Goal: Transaction & Acquisition: Purchase product/service

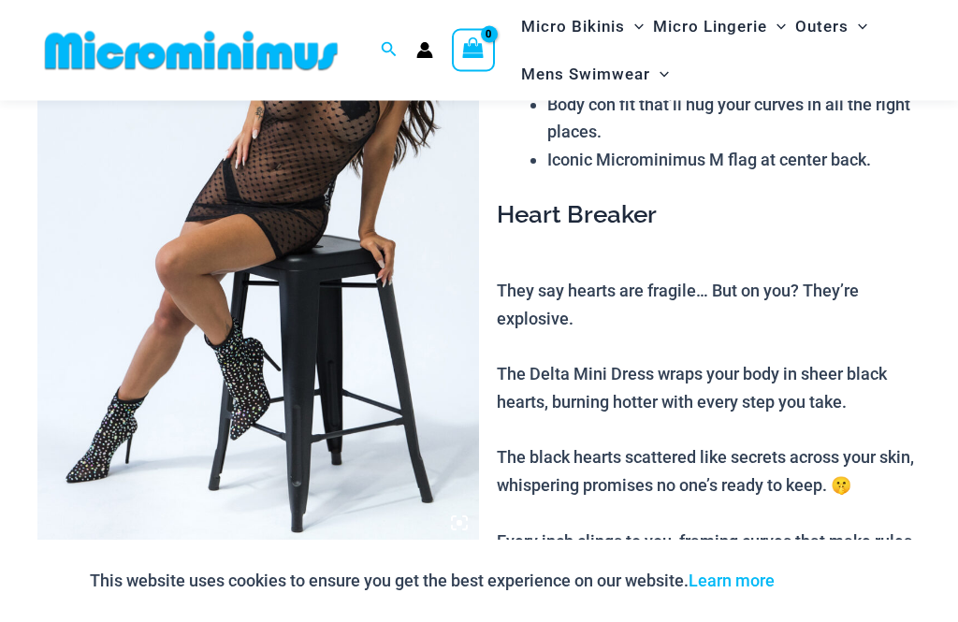
scroll to position [277, 0]
click at [740, 590] on link "Learn more" at bounding box center [732, 581] width 86 height 20
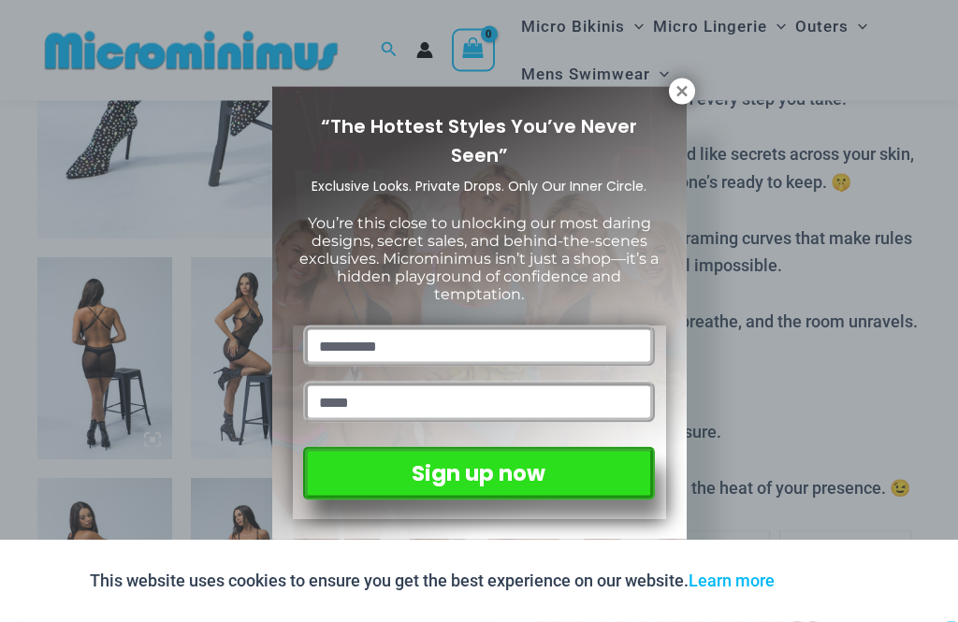
scroll to position [580, 0]
click at [675, 97] on icon at bounding box center [682, 91] width 17 height 17
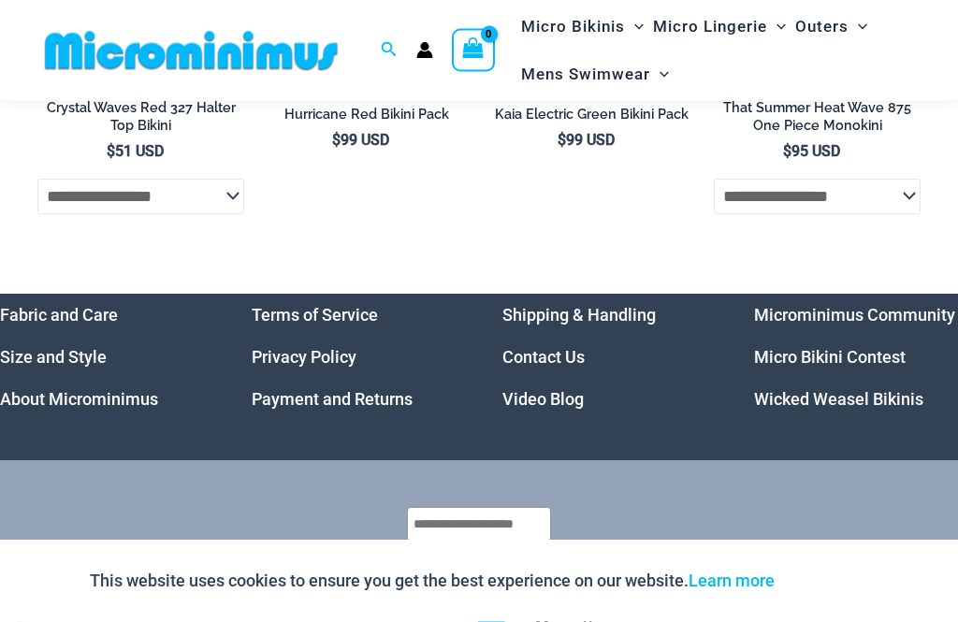
scroll to position [4688, 0]
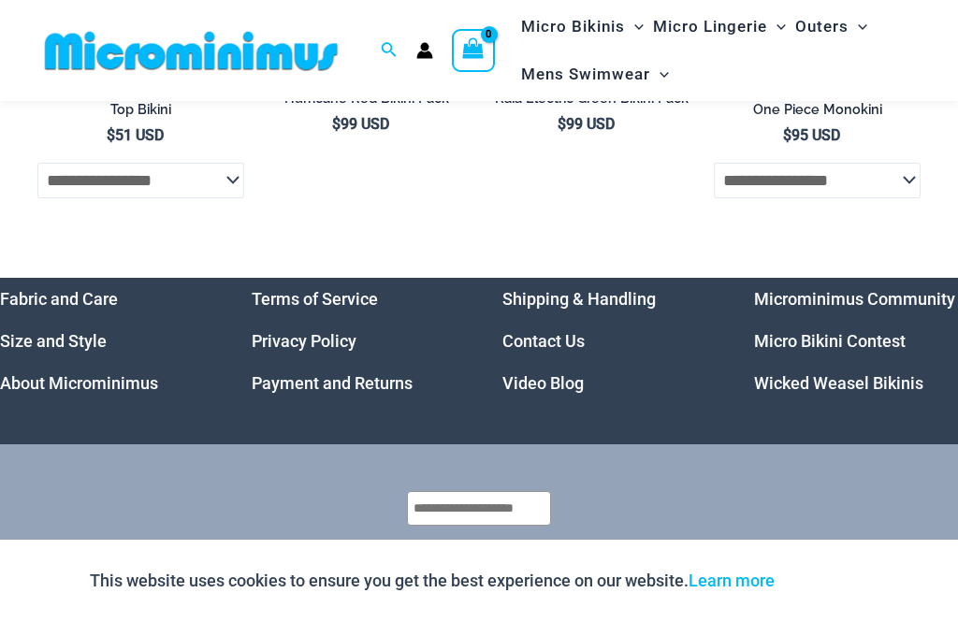
click at [834, 331] on link "Micro Bikini Contest" at bounding box center [830, 341] width 152 height 20
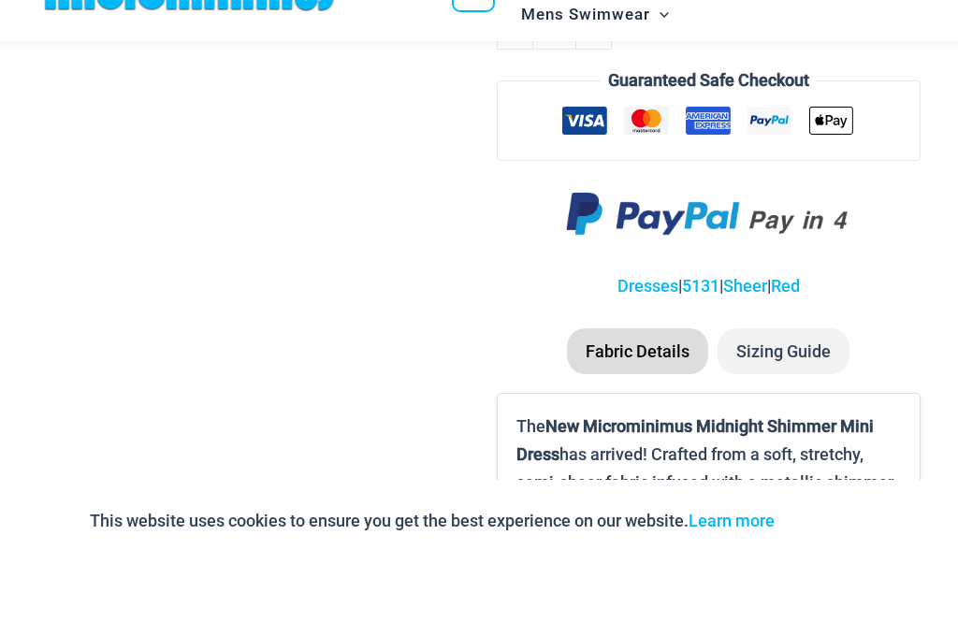
scroll to position [1390, 0]
